Goal: Complete application form

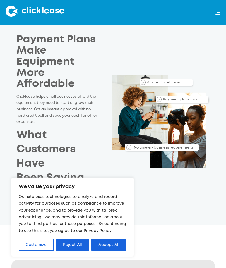
click at [114, 250] on button "Accept All" at bounding box center [108, 245] width 35 height 12
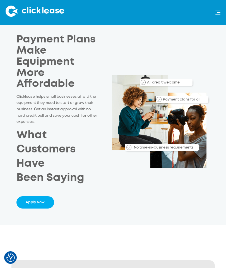
click at [213, 12] on div "menu" at bounding box center [215, 13] width 11 height 14
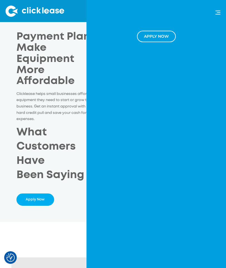
click at [75, 166] on h2 "What Customers Have Been Saying" at bounding box center [57, 153] width 83 height 57
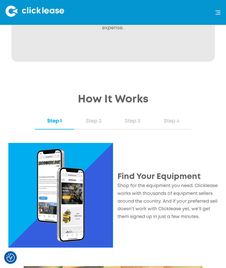
scroll to position [707, 0]
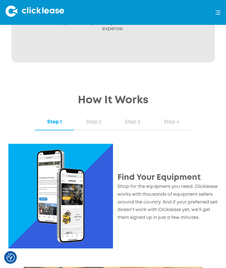
click at [99, 125] on link "Step 2" at bounding box center [93, 122] width 39 height 16
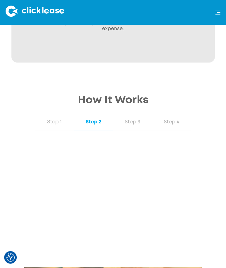
scroll to position [708, 0]
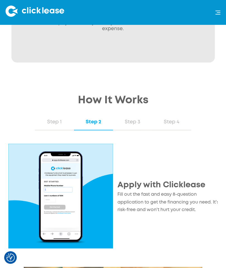
click at [216, 197] on p "Fill out the fast and easy 8-question application to get the financing you need…" at bounding box center [170, 202] width 105 height 23
click at [137, 123] on div "Step 3" at bounding box center [133, 121] width 28 height 7
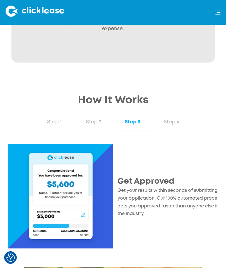
click at [188, 120] on link "Step 4" at bounding box center [171, 122] width 39 height 16
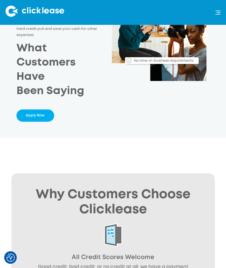
scroll to position [0, 0]
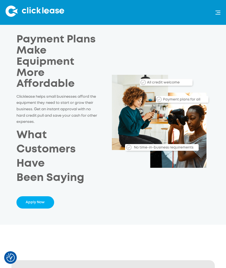
click at [43, 199] on link "Apply Now" at bounding box center [35, 202] width 38 height 12
click at [225, 10] on div "Apply NOw" at bounding box center [113, 13] width 226 height 14
click at [220, 9] on div "menu" at bounding box center [215, 13] width 11 height 14
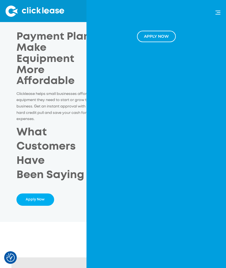
click at [158, 37] on link "Apply NOw" at bounding box center [156, 36] width 39 height 11
